Goal: Transaction & Acquisition: Obtain resource

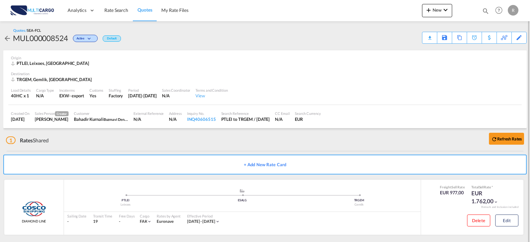
scroll to position [4, 0]
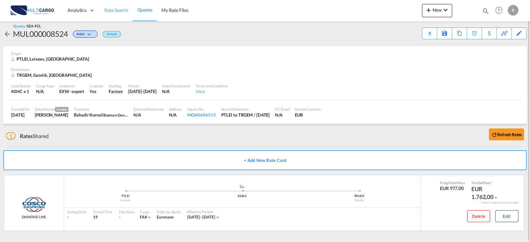
click at [117, 12] on span "Rate Search" at bounding box center [116, 10] width 24 height 6
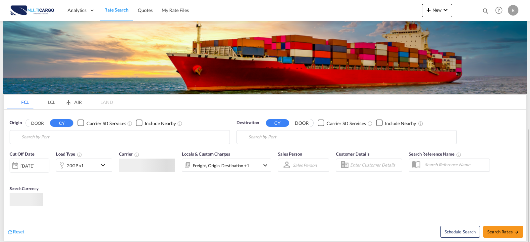
scroll to position [76, 0]
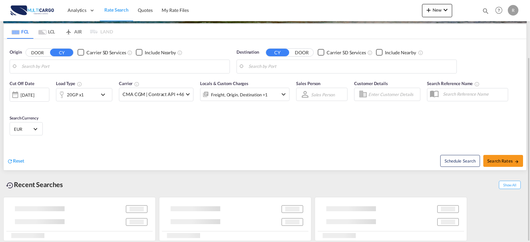
type input "Leixoes, PTLEI"
type input "[GEOGRAPHIC_DATA], [GEOGRAPHIC_DATA]"
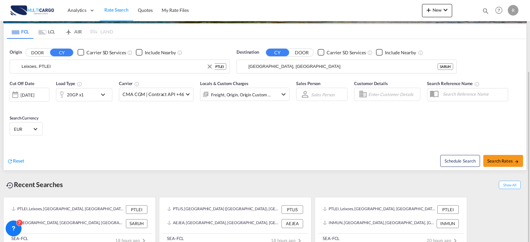
scroll to position [84, 0]
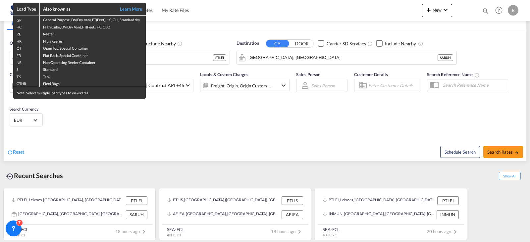
click at [195, 60] on div "Load Type Also known as Learn More GP General Purpose, DV(Dry Van), FT(Feet), H…" at bounding box center [265, 121] width 530 height 242
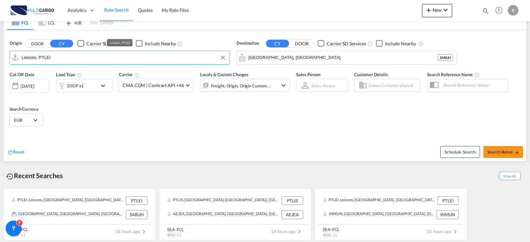
drag, startPoint x: 57, startPoint y: 58, endPoint x: -25, endPoint y: 57, distance: 82.8
click at [0, 57] on html "Analytics Reports Dashboard Rate Search Quotes My Rate Files" at bounding box center [265, 121] width 530 height 242
drag, startPoint x: 100, startPoint y: 61, endPoint x: 13, endPoint y: 59, distance: 86.5
click at [13, 59] on md-input-container "Leixoes, PTLEI" at bounding box center [120, 57] width 220 height 13
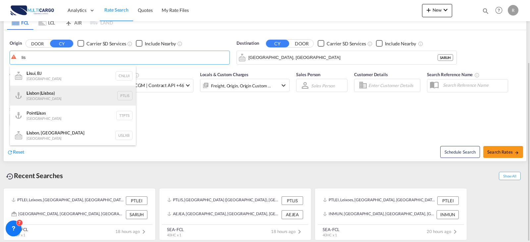
click at [65, 90] on div "Lis bon ( Lis boa) [GEOGRAPHIC_DATA] PTLIS" at bounding box center [73, 96] width 126 height 20
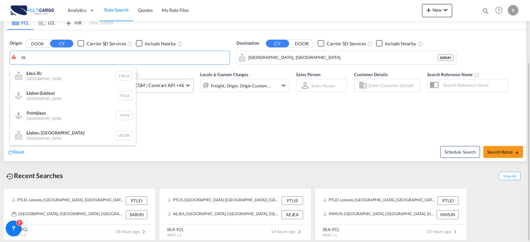
type input "[GEOGRAPHIC_DATA] ([GEOGRAPHIC_DATA]), PTLIS"
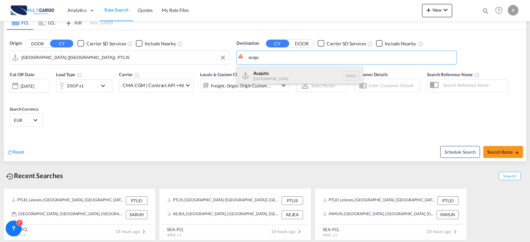
click at [269, 74] on div "Acaju tla [GEOGRAPHIC_DATA] SVAQJ" at bounding box center [300, 76] width 126 height 20
type input "Acajutla, SVAQJ"
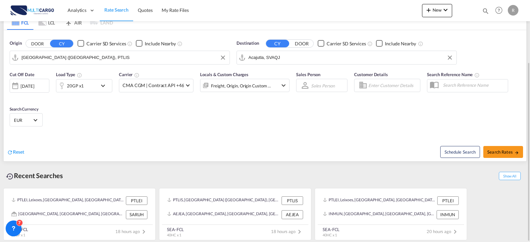
click at [103, 86] on md-icon "icon-chevron-down" at bounding box center [104, 86] width 11 height 8
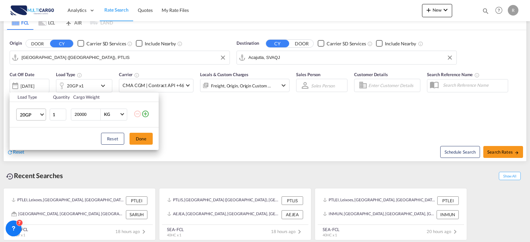
click at [36, 117] on span "20GP" at bounding box center [29, 115] width 19 height 7
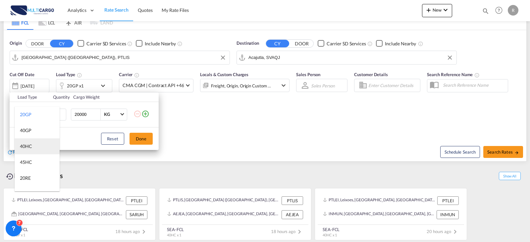
click at [36, 148] on md-option "40HC" at bounding box center [37, 146] width 45 height 16
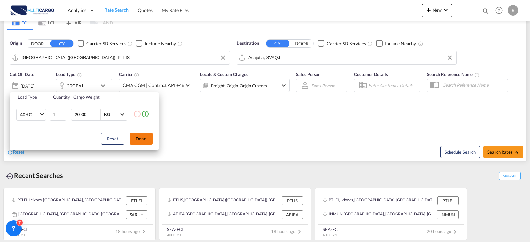
click at [141, 139] on button "Done" at bounding box center [140, 139] width 23 height 12
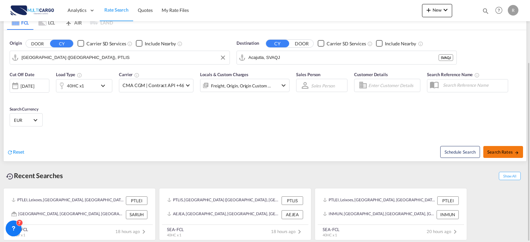
click at [505, 153] on span "Search Rates" at bounding box center [503, 151] width 32 height 5
type input "PTLIS to SVAQJ / [DATE]"
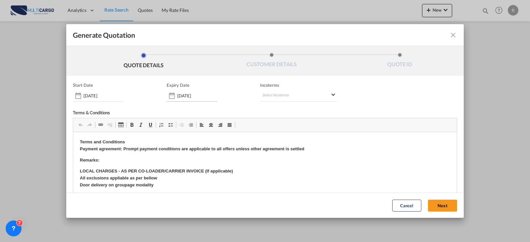
drag, startPoint x: 204, startPoint y: 92, endPoint x: 199, endPoint y: 98, distance: 7.7
click at [204, 92] on div "[DATE]" at bounding box center [192, 96] width 50 height 12
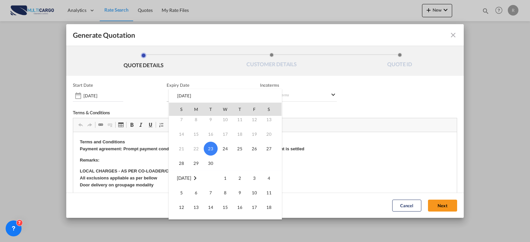
scroll to position [99, 0]
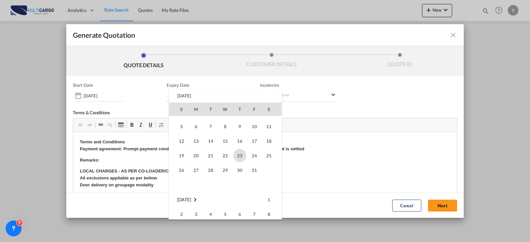
drag, startPoint x: 238, startPoint y: 156, endPoint x: 167, endPoint y: 24, distance: 150.8
click at [238, 156] on span "23" at bounding box center [239, 155] width 13 height 13
type input "[DATE]"
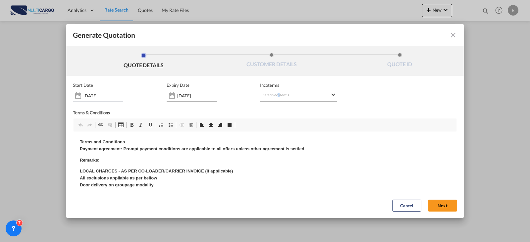
click at [275, 94] on md-select "Select Incoterms FAS - export Free Alongside Ship FAS - import Free Alongside S…" at bounding box center [298, 96] width 77 height 12
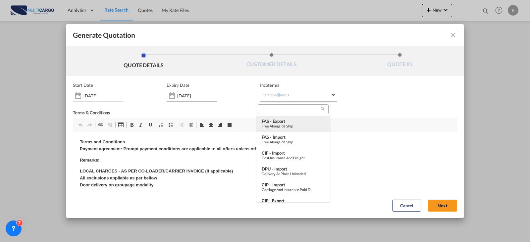
type md-option "[object Object]"
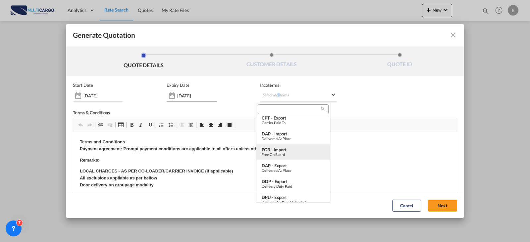
click at [287, 148] on div "FOB - import" at bounding box center [293, 149] width 63 height 5
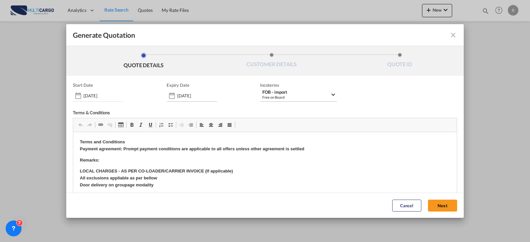
click at [291, 98] on div "Free on Board" at bounding box center [296, 97] width 68 height 5
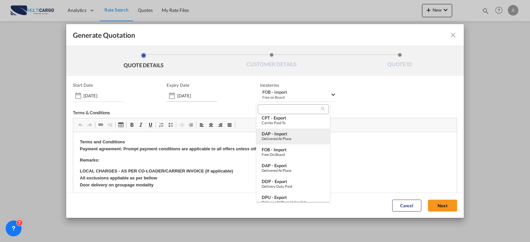
type md-option "[object Object]"
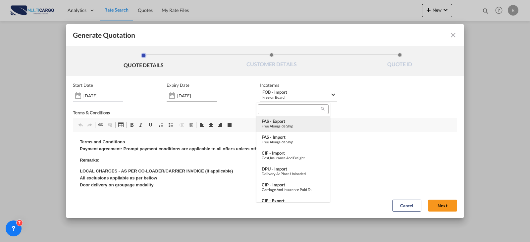
type md-option "[object Object]"
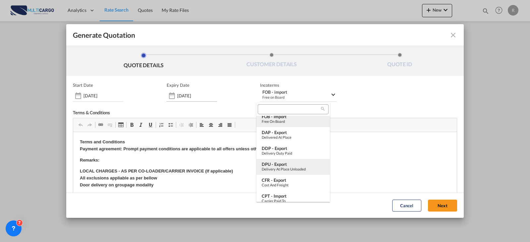
scroll to position [228, 0]
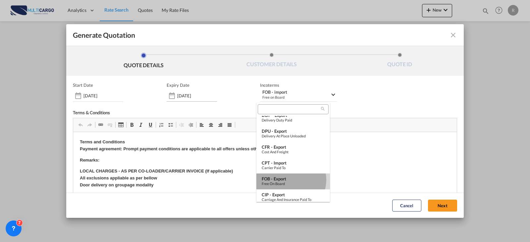
drag, startPoint x: 290, startPoint y: 180, endPoint x: 297, endPoint y: 56, distance: 123.7
click at [290, 180] on div "FOB - export" at bounding box center [293, 178] width 63 height 5
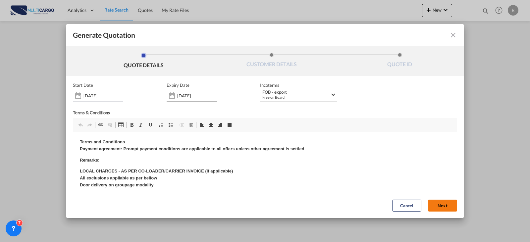
click at [434, 210] on button "Next" at bounding box center [442, 206] width 29 height 12
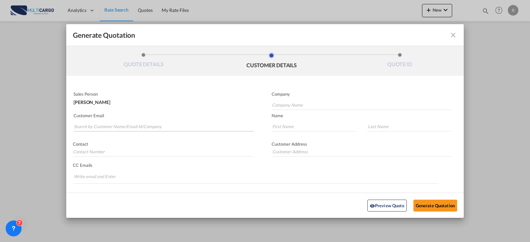
scroll to position [8, 0]
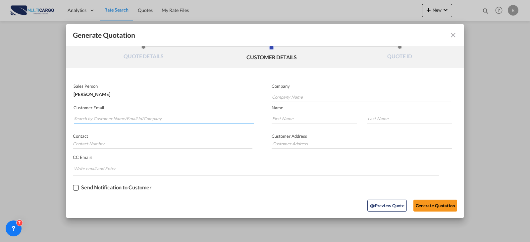
click at [177, 118] on input "Search by Customer Name/Email Id/Company" at bounding box center [164, 119] width 180 height 10
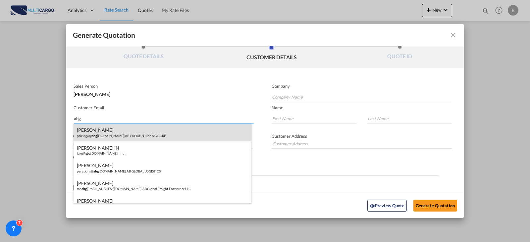
type input "abg"
click at [190, 137] on div "[PERSON_NAME] pricing6@ abg [DOMAIN_NAME] | AB GROUP SHIPPING CORP" at bounding box center [163, 133] width 178 height 18
type input "AB GROUP SHIPPING CORP"
type input "[EMAIL_ADDRESS][DOMAIN_NAME]"
type input "[PERSON_NAME]"
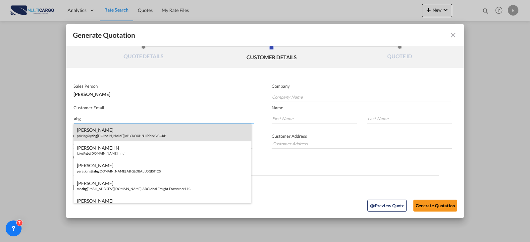
type input "[PERSON_NAME]"
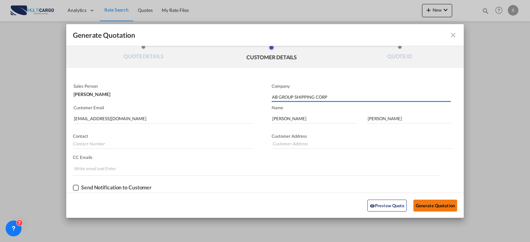
click at [437, 202] on button "Generate Quotation" at bounding box center [435, 205] width 44 height 12
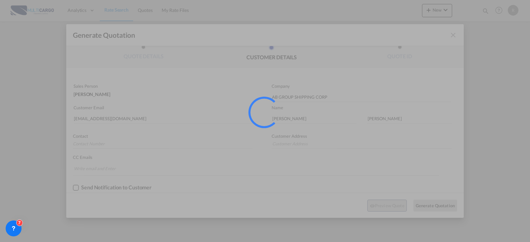
scroll to position [0, 0]
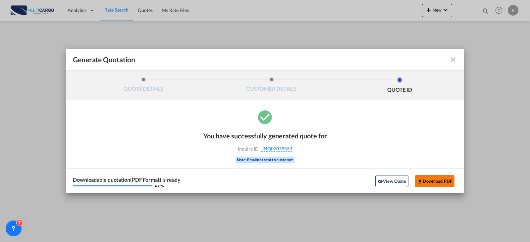
click at [442, 177] on button "Download PDF" at bounding box center [434, 181] width 39 height 12
click at [456, 61] on md-icon "icon-close fg-AAA8AD cursor m-0" at bounding box center [453, 60] width 8 height 8
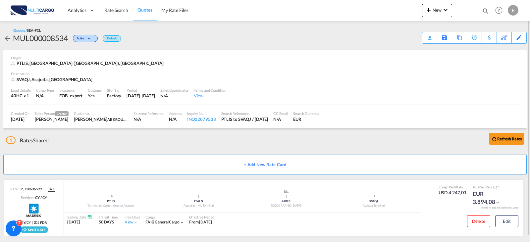
click at [122, 62] on div "PTLIS, [GEOGRAPHIC_DATA] ([GEOGRAPHIC_DATA]), [GEOGRAPHIC_DATA]" at bounding box center [265, 63] width 508 height 6
click at [117, 15] on link "Rate Search" at bounding box center [116, 11] width 33 height 22
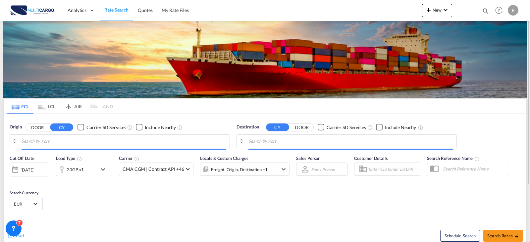
type input "[GEOGRAPHIC_DATA] ([GEOGRAPHIC_DATA]), PTLIS"
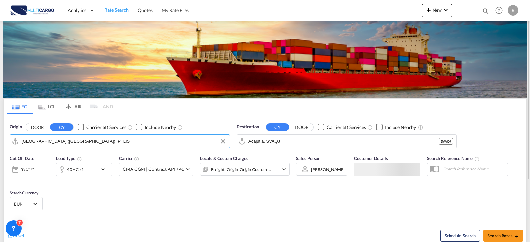
click at [64, 145] on input "[GEOGRAPHIC_DATA] ([GEOGRAPHIC_DATA]), PTLIS" at bounding box center [124, 141] width 205 height 10
click at [297, 141] on input "Acajutla, SVAQJ" at bounding box center [350, 141] width 205 height 10
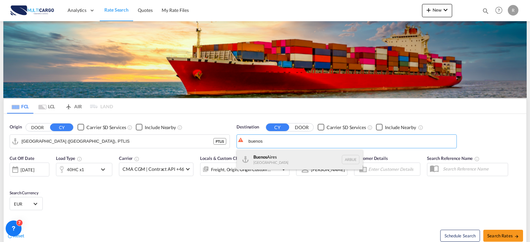
click at [254, 152] on div "[GEOGRAPHIC_DATA] [GEOGRAPHIC_DATA] [GEOGRAPHIC_DATA]" at bounding box center [300, 160] width 126 height 20
type input "[GEOGRAPHIC_DATA], [GEOGRAPHIC_DATA]"
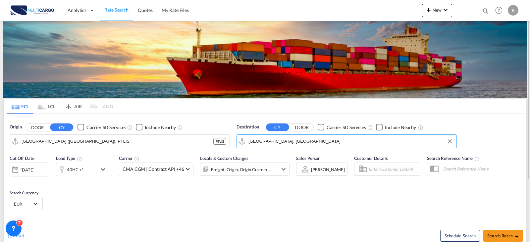
click at [353, 196] on div "Cut Off Date [DATE] [DATE] Load Type 40HC x1 Carrier CMA CGM | Contract API +46…" at bounding box center [265, 184] width 523 height 65
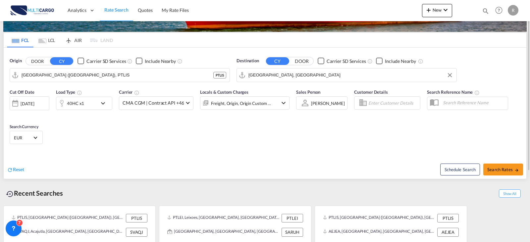
scroll to position [33, 0]
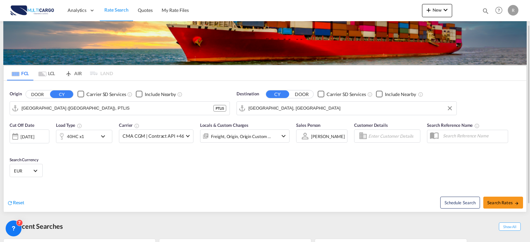
click at [97, 136] on div "40HC x1" at bounding box center [76, 136] width 41 height 13
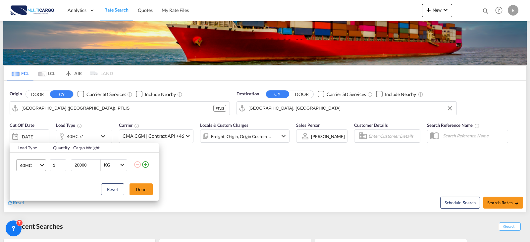
click at [40, 164] on span "Choose: \a40HC" at bounding box center [42, 165] width 4 height 4
click at [32, 138] on md-option "20GP" at bounding box center [37, 134] width 45 height 16
click at [146, 186] on button "Done" at bounding box center [140, 189] width 23 height 12
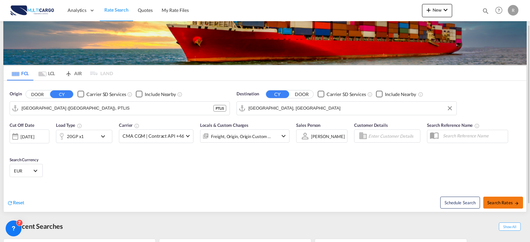
click at [499, 204] on span "Search Rates" at bounding box center [503, 202] width 32 height 5
type input "PTLIS to ARBUE / [DATE]"
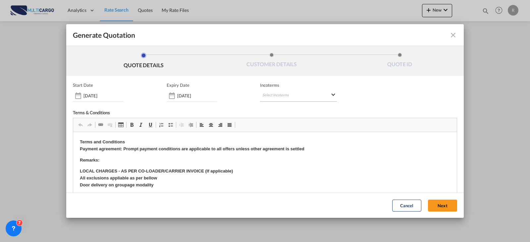
click at [287, 97] on md-select "Select Incoterms FAS - export Free Alongside Ship FAS - import Free Alongside S…" at bounding box center [298, 96] width 77 height 12
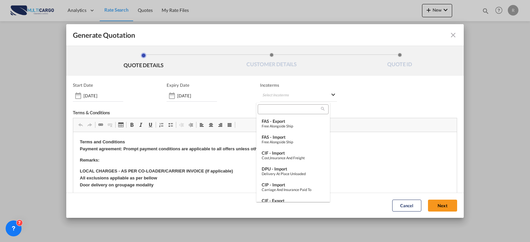
type md-option "[object Object]"
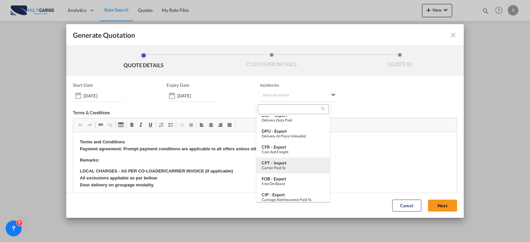
scroll to position [248, 0]
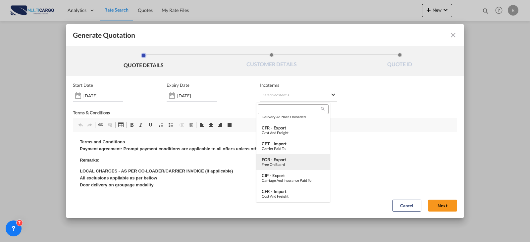
click at [295, 161] on div "FOB - export" at bounding box center [293, 159] width 63 height 5
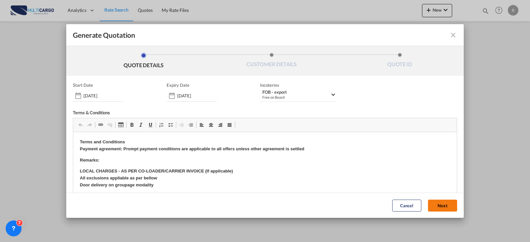
click at [430, 207] on button "Next" at bounding box center [442, 206] width 29 height 12
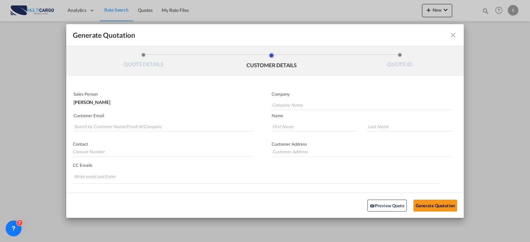
click at [154, 121] on md-autocomplete-wrap "Generate QuotationQUOTE ..." at bounding box center [164, 124] width 180 height 13
click at [158, 127] on input "Search by Customer Name/Email Id/Company" at bounding box center [164, 127] width 180 height 10
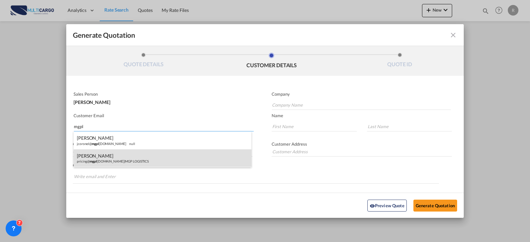
type input "mgpl"
click at [124, 157] on div "[PERSON_NAME] pricing@ mgpl [DOMAIN_NAME] | MGP LOGISTICS" at bounding box center [163, 158] width 178 height 18
type input "MGP LOGISTICS"
type input "[EMAIL_ADDRESS][DOMAIN_NAME]"
type input "Camila"
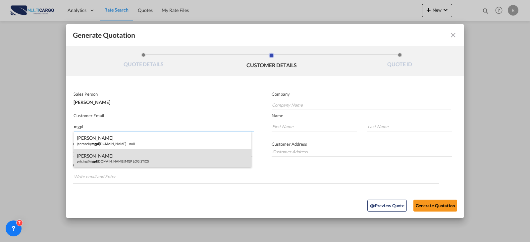
type input "[PERSON_NAME]"
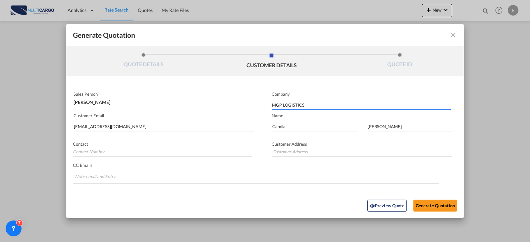
click at [438, 199] on div "Preview Quote Generate Quotation" at bounding box center [265, 205] width 391 height 18
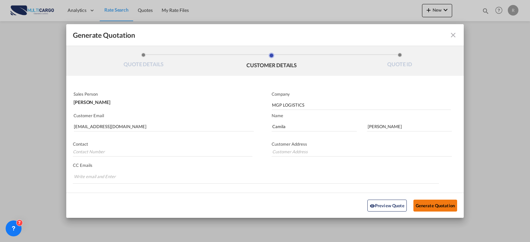
click at [422, 210] on button "Generate Quotation" at bounding box center [435, 205] width 44 height 12
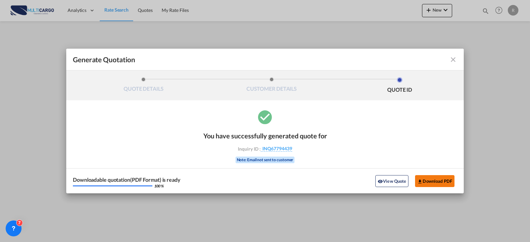
click at [437, 186] on button "Download PDF" at bounding box center [434, 181] width 39 height 12
click at [451, 64] on div "Generate Quotation" at bounding box center [265, 59] width 384 height 9
click at [454, 63] on md-icon "icon-close fg-AAA8AD cursor m-0" at bounding box center [453, 60] width 8 height 8
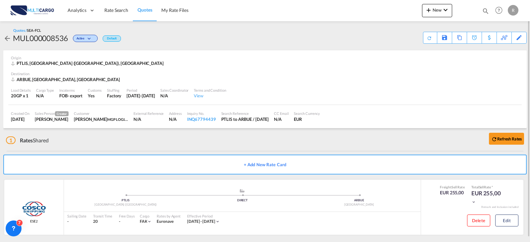
scroll to position [4, 0]
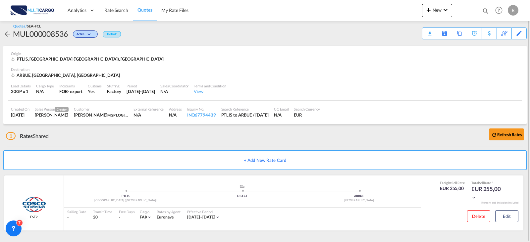
drag, startPoint x: 111, startPoint y: 12, endPoint x: 108, endPoint y: 30, distance: 18.1
click at [111, 12] on span "Rate Search" at bounding box center [116, 10] width 24 height 6
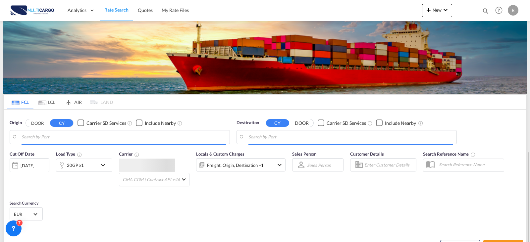
scroll to position [76, 0]
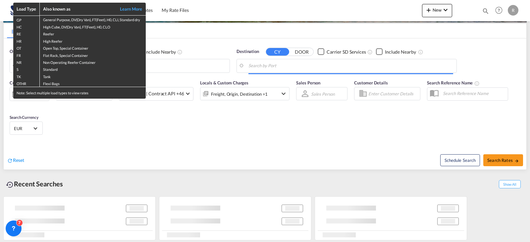
type input "[GEOGRAPHIC_DATA] ([GEOGRAPHIC_DATA]), PTLIS"
type input "[GEOGRAPHIC_DATA], [GEOGRAPHIC_DATA]"
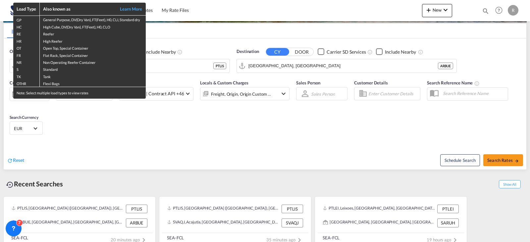
scroll to position [84, 0]
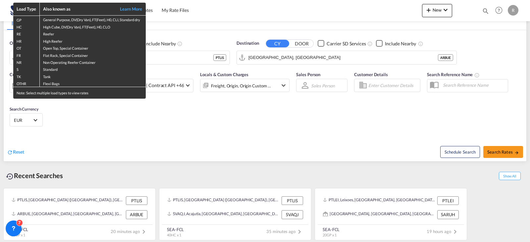
drag, startPoint x: 182, startPoint y: 60, endPoint x: 186, endPoint y: 64, distance: 5.9
click at [186, 64] on div "Load Type Also known as Learn More GP General Purpose, DV(Dry Van), FT(Feet), H…" at bounding box center [265, 121] width 530 height 242
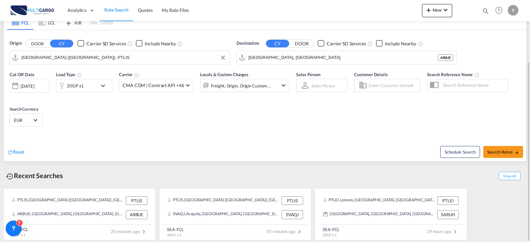
click at [155, 59] on input "[GEOGRAPHIC_DATA] ([GEOGRAPHIC_DATA]), PTLIS" at bounding box center [124, 58] width 205 height 10
drag, startPoint x: 40, startPoint y: 78, endPoint x: 178, endPoint y: 87, distance: 138.8
click at [41, 78] on div "Leixo es Portugal PTLEI" at bounding box center [73, 76] width 126 height 20
type input "Leixoes, PTLEI"
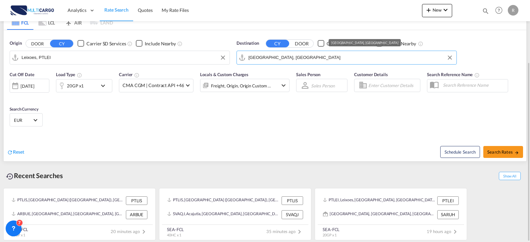
drag, startPoint x: 317, startPoint y: 58, endPoint x: 205, endPoint y: 60, distance: 111.9
click at [214, 59] on div "Origin DOOR CY Carrier SD Services Include Nearby Leixoes, PTLEI Destination CY…" at bounding box center [265, 49] width 523 height 38
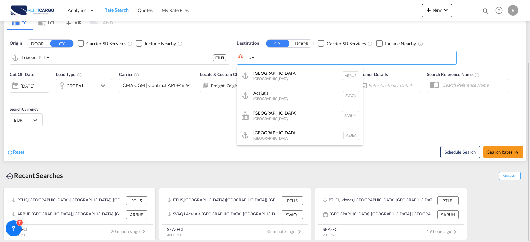
type input "E"
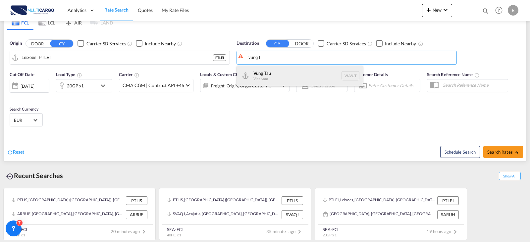
click at [288, 76] on div "Vung T au [GEOGRAPHIC_DATA] VNVUT" at bounding box center [300, 76] width 126 height 20
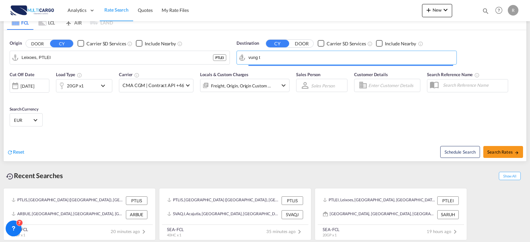
type input "Vung Tau, VNVUT"
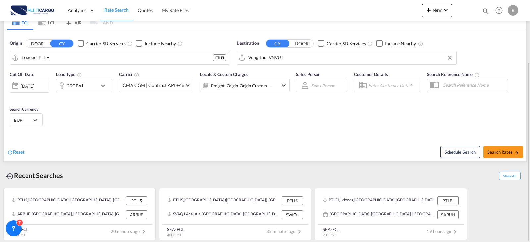
click at [96, 79] on div "20GP x1" at bounding box center [76, 85] width 41 height 13
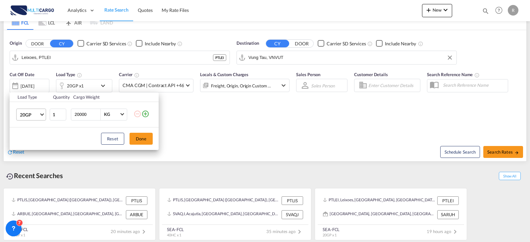
click at [39, 114] on md-select-value "20GP" at bounding box center [32, 114] width 26 height 11
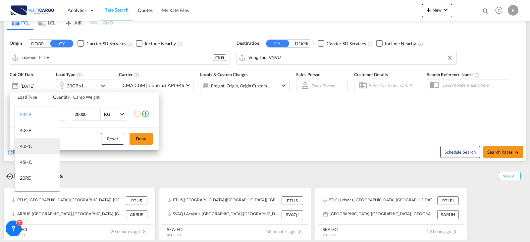
click at [43, 145] on md-option "40HC" at bounding box center [37, 146] width 45 height 16
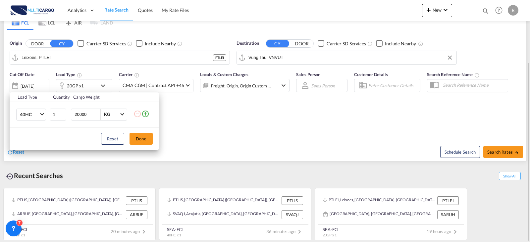
click at [142, 143] on button "Done" at bounding box center [140, 139] width 23 height 12
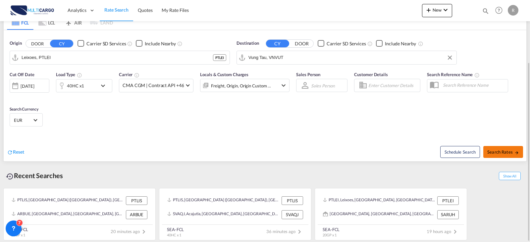
click at [512, 155] on button "Search Rates" at bounding box center [503, 152] width 40 height 12
type input "PTLEI to VNVUT / [DATE]"
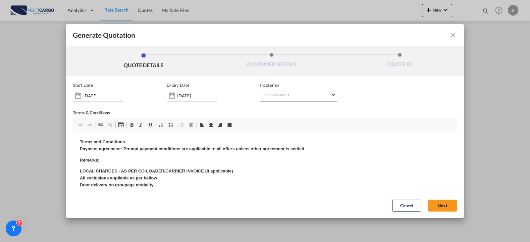
click at [281, 96] on md-select "Select Incoterms FAS - export Free Alongside Ship FAS - import Free Alongside S…" at bounding box center [298, 96] width 77 height 12
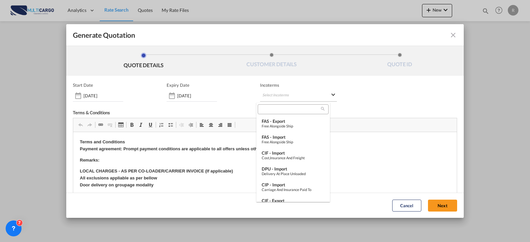
type md-option "[object Object]"
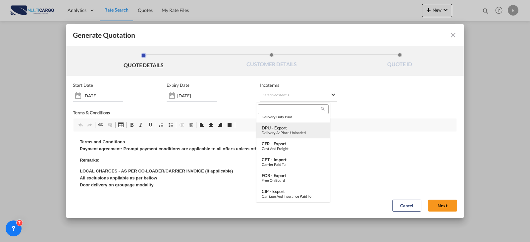
scroll to position [248, 0]
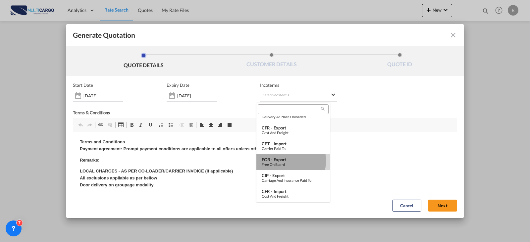
click at [290, 160] on div "FOB - export" at bounding box center [293, 159] width 63 height 5
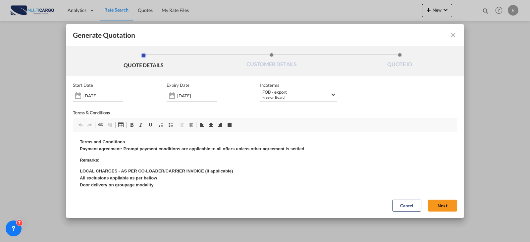
click at [432, 209] on button "Next" at bounding box center [442, 206] width 29 height 12
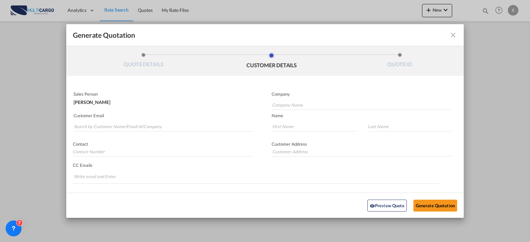
click at [167, 134] on div "Customer Email" at bounding box center [165, 123] width 199 height 24
click at [171, 127] on input "Search by Customer Name/Email Id/Company" at bounding box center [164, 127] width 180 height 10
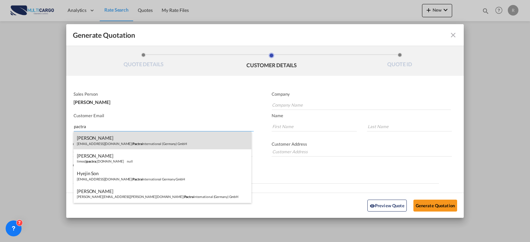
type input "pactra"
click at [162, 145] on div "[PERSON_NAME] [PERSON_NAME][EMAIL_ADDRESS][DOMAIN_NAME] | Pactra International …" at bounding box center [163, 140] width 178 height 18
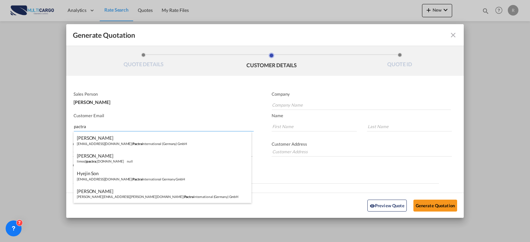
type input "Pactra International ([GEOGRAPHIC_DATA]) GmbH"
type input "[EMAIL_ADDRESS][DOMAIN_NAME]"
type input "JONGCHOL"
type input "CHU"
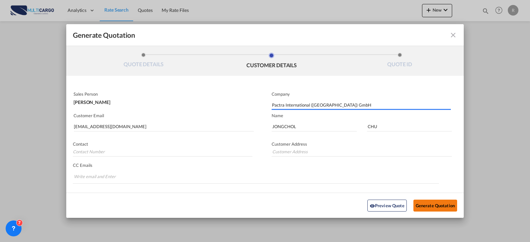
click at [430, 207] on button "Generate Quotation" at bounding box center [435, 205] width 44 height 12
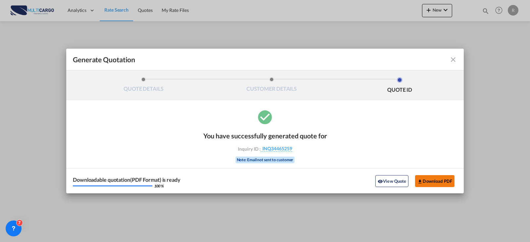
click at [433, 184] on button "Download PDF" at bounding box center [434, 181] width 39 height 12
click at [454, 61] on md-icon "icon-close fg-AAA8AD cursor m-0" at bounding box center [453, 60] width 8 height 8
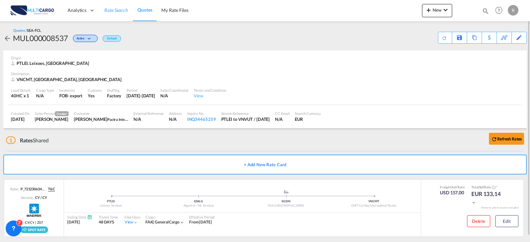
click at [110, 10] on span "Rate Search" at bounding box center [116, 10] width 24 height 6
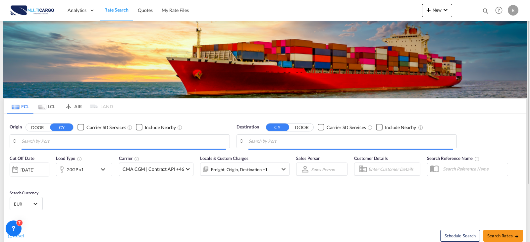
type input "Leixoes, PTLEI"
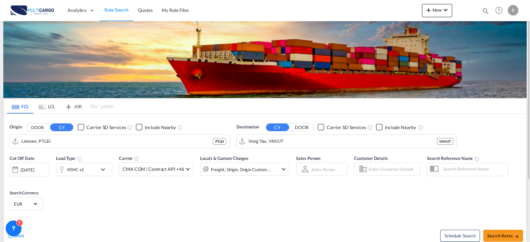
click at [304, 147] on md-autocomplete-wrap "Vung Tau, VNVUT" at bounding box center [342, 142] width 188 height 13
drag, startPoint x: 301, startPoint y: 144, endPoint x: 238, endPoint y: 143, distance: 63.3
click at [238, 143] on md-input-container "Vung Tau, VNVUT" at bounding box center [347, 141] width 220 height 13
drag, startPoint x: 285, startPoint y: 143, endPoint x: 232, endPoint y: 139, distance: 53.5
click at [232, 139] on div "Origin DOOR CY Carrier SD Services Include Nearby Leixoes, PTLEI PTLEI Destinat…" at bounding box center [265, 133] width 523 height 38
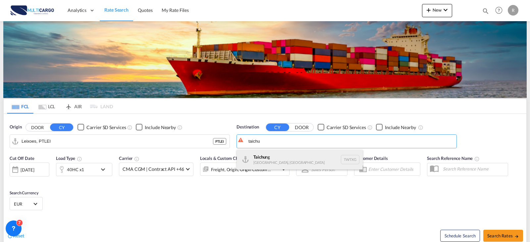
click at [287, 160] on div "Taichu ng [GEOGRAPHIC_DATA], [GEOGRAPHIC_DATA] TWTXG" at bounding box center [300, 160] width 126 height 20
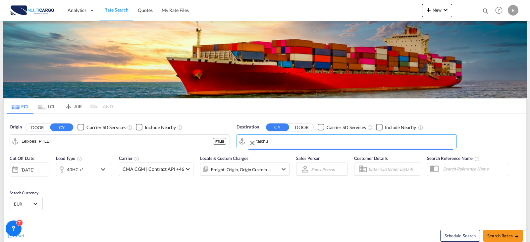
type input "Taichung, TWTXG"
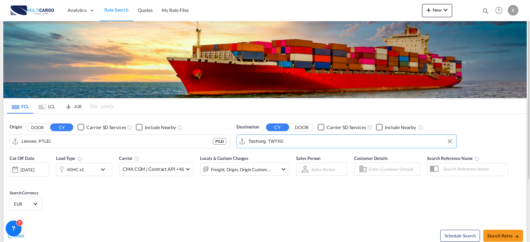
click at [99, 173] on md-icon "icon-chevron-down" at bounding box center [104, 170] width 11 height 8
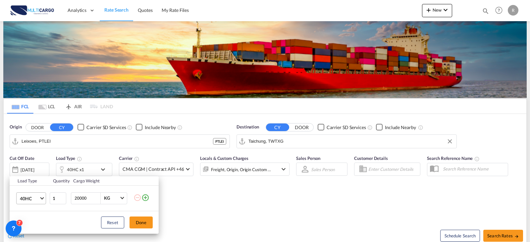
click at [35, 201] on span "40HC" at bounding box center [29, 198] width 19 height 7
click at [32, 162] on md-option "20GP" at bounding box center [37, 162] width 45 height 16
drag, startPoint x: 138, startPoint y: 222, endPoint x: 181, endPoint y: 217, distance: 43.6
click at [138, 222] on button "Done" at bounding box center [140, 223] width 23 height 12
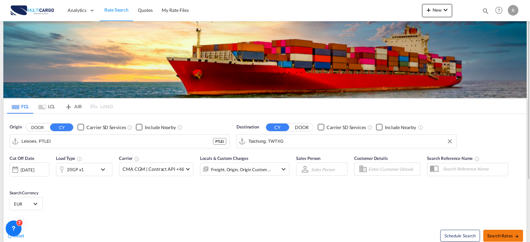
click at [509, 237] on span "Search Rates" at bounding box center [503, 235] width 32 height 5
type input "PTLEI to TWTXG / [DATE]"
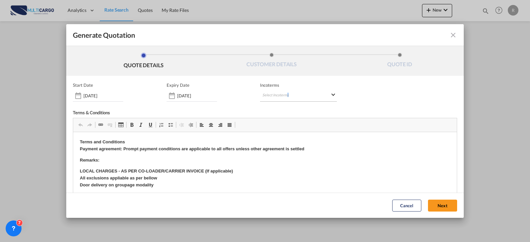
click at [285, 96] on md-select "Select Incoterms FAS - export Free Alongside Ship FAS - import Free Alongside S…" at bounding box center [298, 96] width 77 height 12
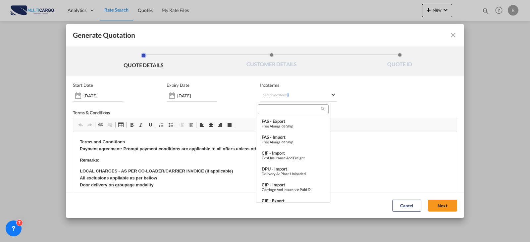
type md-option "[object Object]"
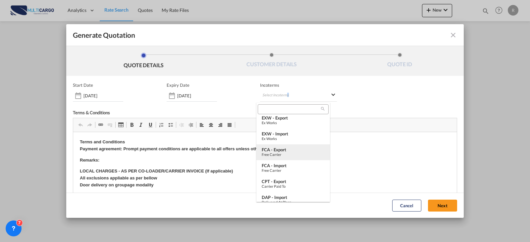
click at [299, 153] on div "Free Carrier" at bounding box center [293, 154] width 63 height 4
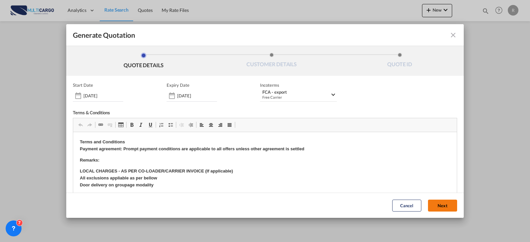
click at [432, 203] on button "Next" at bounding box center [442, 206] width 29 height 12
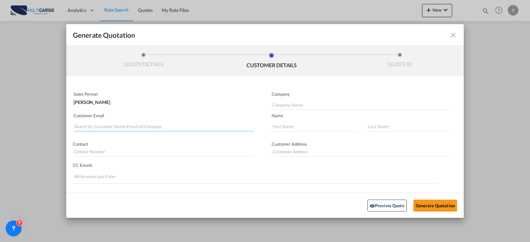
click at [123, 127] on input "Search by Customer Name/Email Id/Company" at bounding box center [164, 127] width 180 height 10
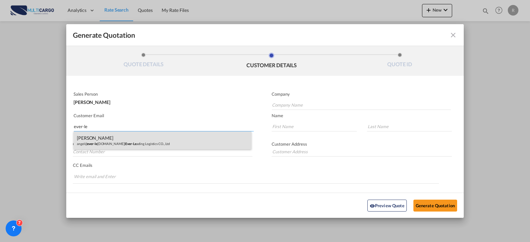
type input "ever-le"
click at [169, 146] on div "[PERSON_NAME]@ ever-le [DOMAIN_NAME] | Ever-Le ading Logistics CO., Ltd" at bounding box center [163, 140] width 178 height 18
type input "Ever-Leading Logistics CO., Ltd"
type input "[EMAIL_ADDRESS][DOMAIN_NAME]"
type input "Angel"
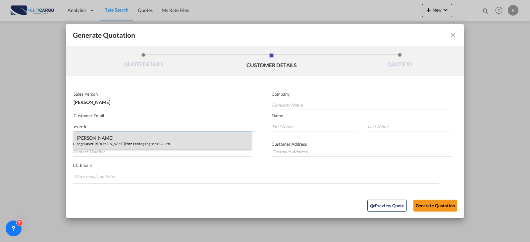
type input "Li"
type input "[STREET_ADDRESS]"
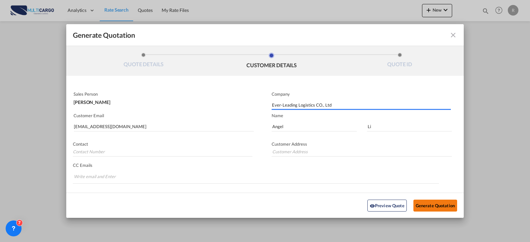
click at [420, 204] on button "Generate Quotation" at bounding box center [435, 205] width 44 height 12
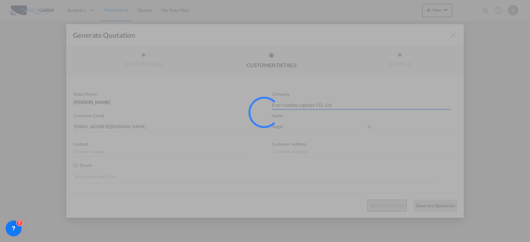
type input "[STREET_ADDRESS]"
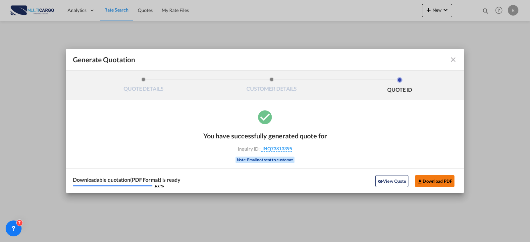
click at [428, 182] on button "Download PDF" at bounding box center [434, 181] width 39 height 12
